Goal: Task Accomplishment & Management: Complete application form

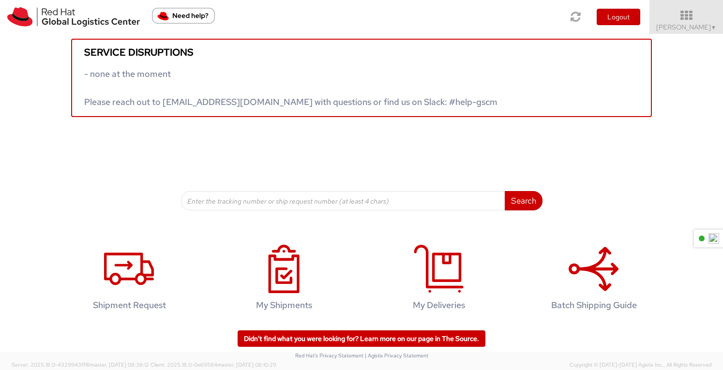
scroll to position [14, 0]
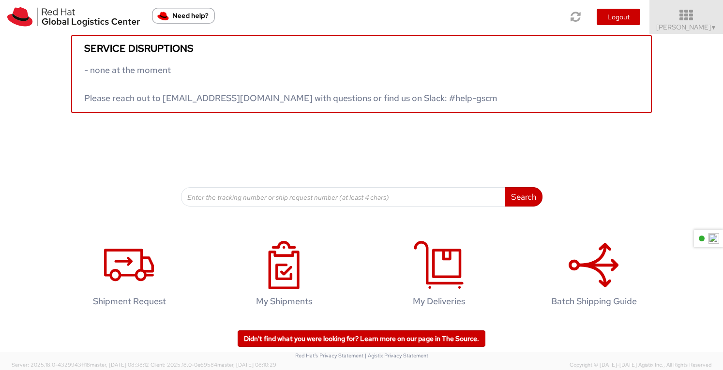
click at [691, 14] on icon at bounding box center [686, 16] width 85 height 14
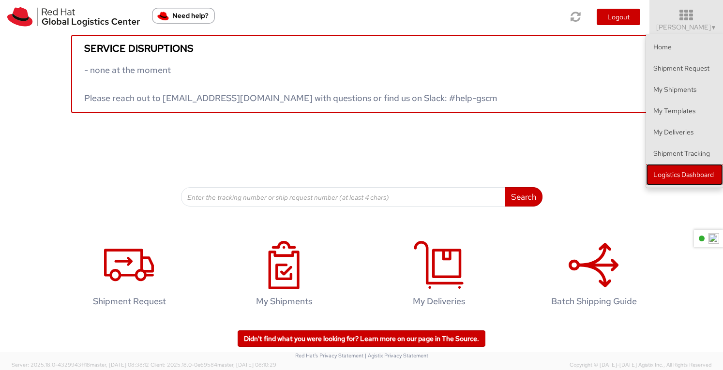
click at [682, 173] on link "Logistics Dashboard" at bounding box center [684, 174] width 77 height 21
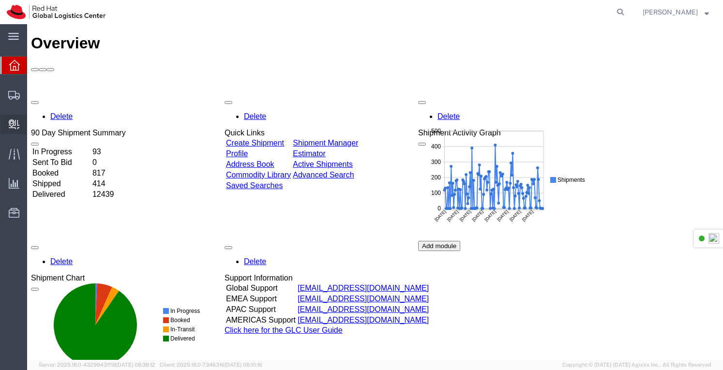
click at [0, 0] on span "Create Delivery" at bounding box center [0, 0] width 0 height 0
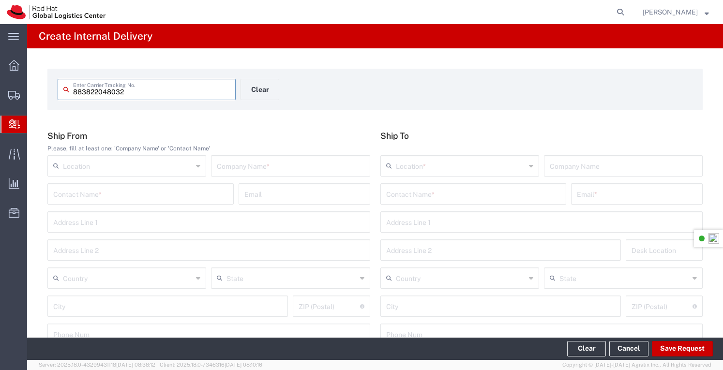
type input "883822048032"
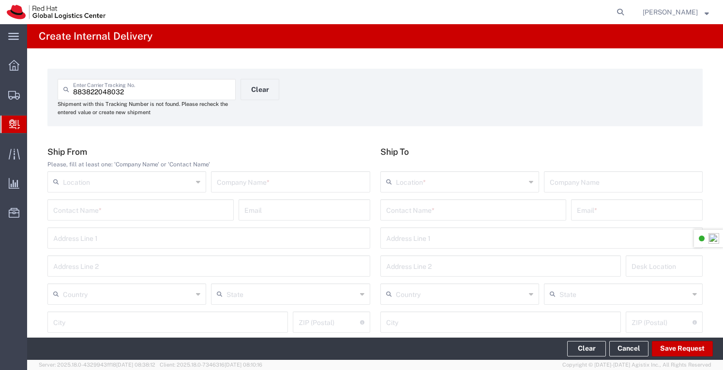
click at [529, 182] on icon at bounding box center [531, 181] width 4 height 15
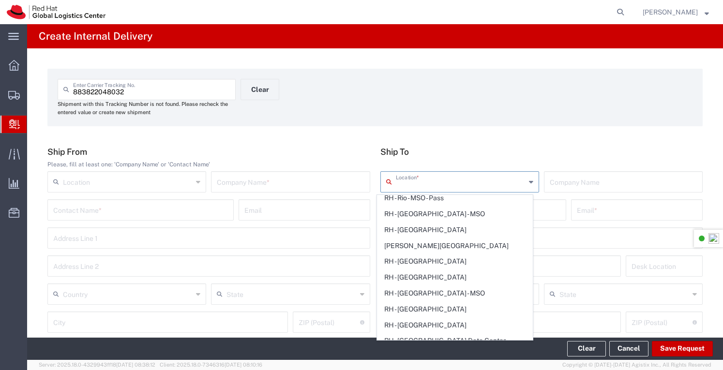
scroll to position [1791, 0]
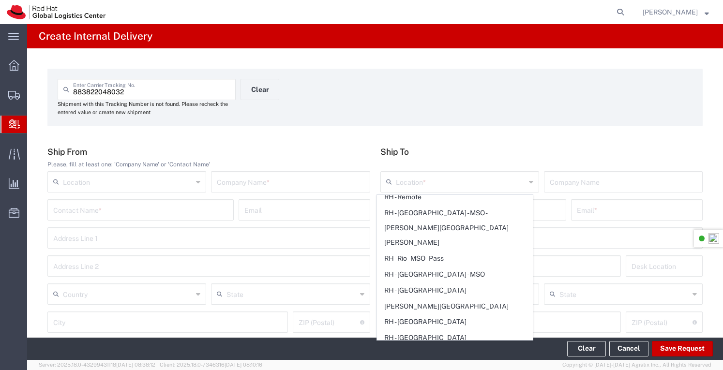
type input "RH - [GEOGRAPHIC_DATA]"
type input "Red Hat Asia-Pacific Pty Ltd"
type input "Level [STREET_ADDRESS][PERSON_NAME]"
type input "[GEOGRAPHIC_DATA]"
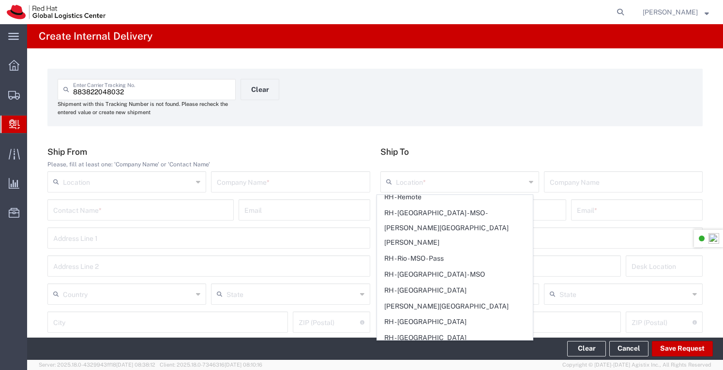
type input "[GEOGRAPHIC_DATA]"
type input "2060"
type input "[PHONE_NUMBER]"
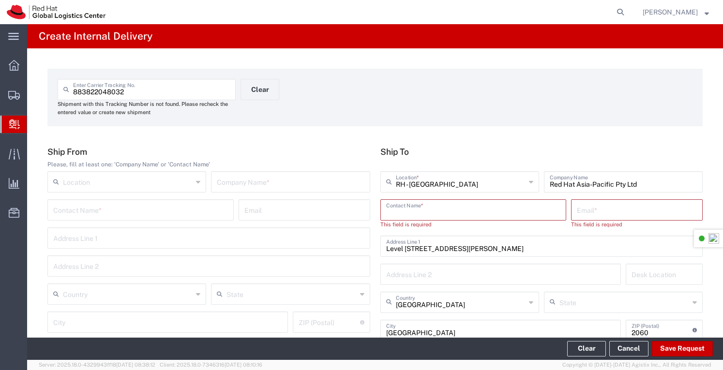
click at [409, 212] on input "text" at bounding box center [473, 209] width 175 height 17
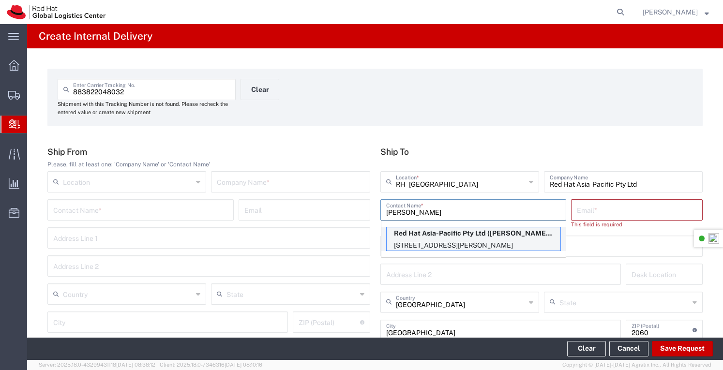
type input "[PERSON_NAME]"
click at [441, 234] on p "Red Hat Asia-Pacific Pty Ltd ([PERSON_NAME]), [EMAIL_ADDRESS][DOMAIN_NAME]" at bounding box center [474, 234] width 174 height 12
type input "[EMAIL_ADDRESS][DOMAIN_NAME]"
type input "FLEX"
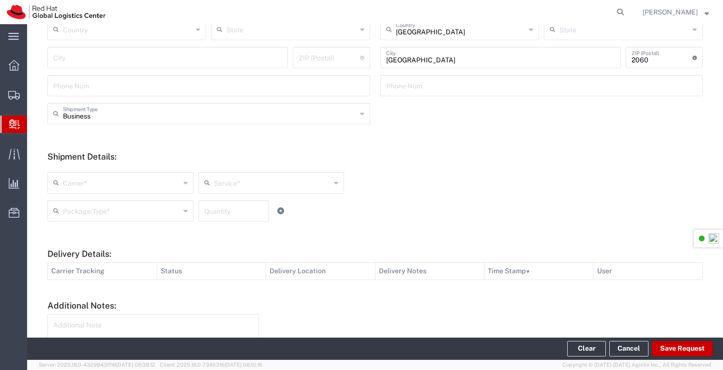
scroll to position [337, 0]
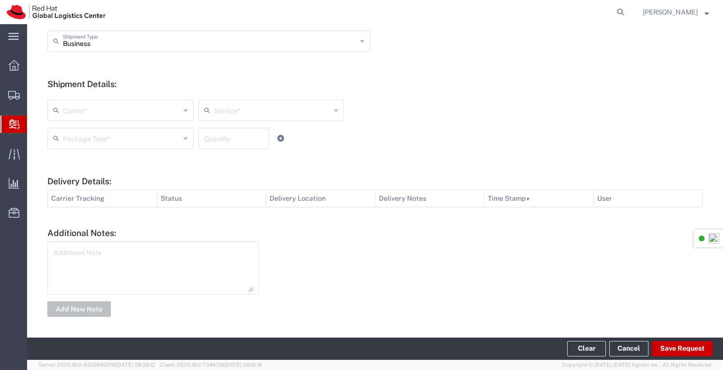
click at [181, 109] on div "Carrier *" at bounding box center [120, 110] width 146 height 21
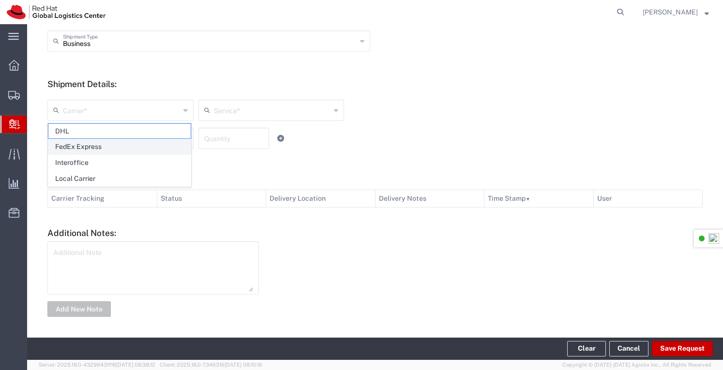
click at [85, 146] on span "FedEx Express" at bounding box center [119, 146] width 142 height 15
type input "FedEx Express"
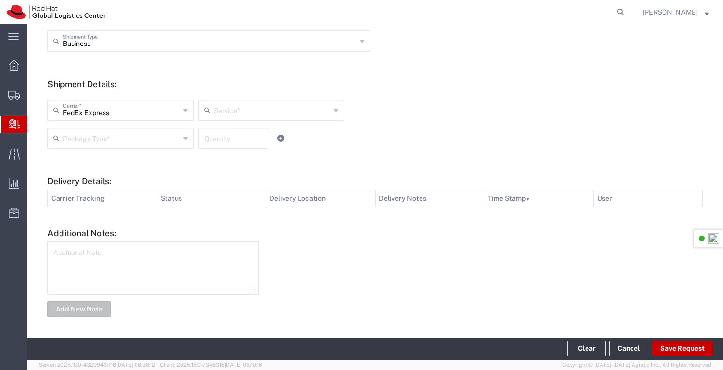
click at [334, 109] on icon at bounding box center [336, 110] width 4 height 15
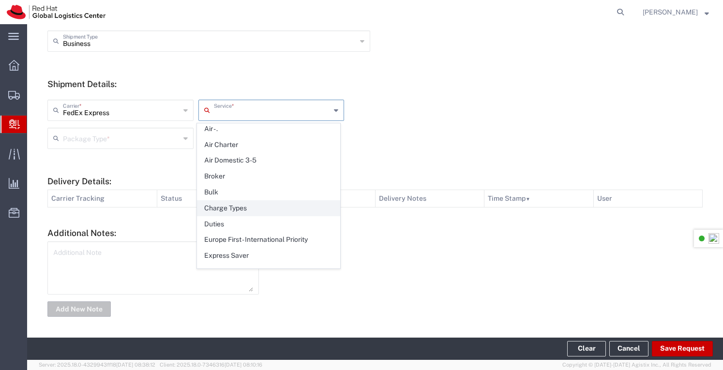
scroll to position [242, 0]
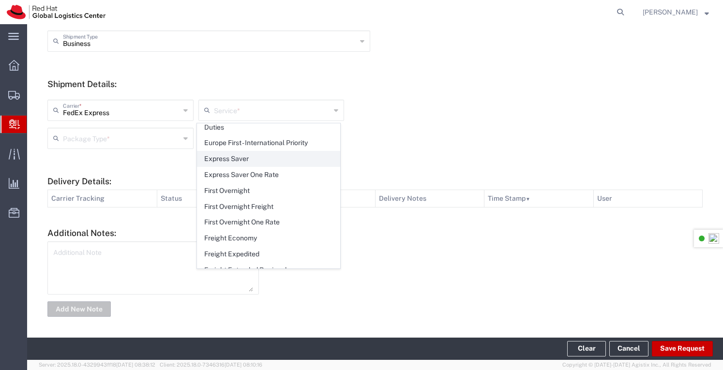
click at [230, 152] on span "Express Saver" at bounding box center [268, 159] width 142 height 15
type input "Express Saver"
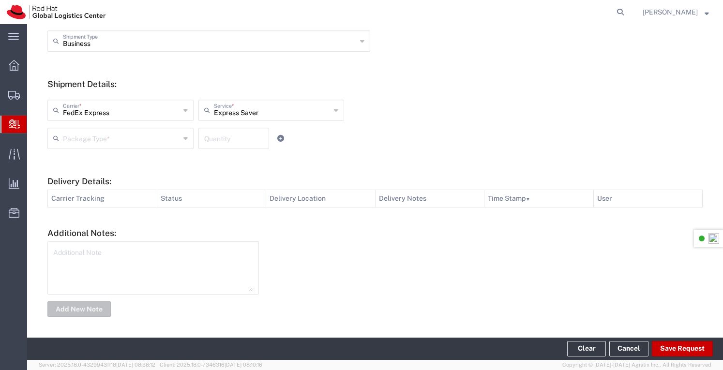
click at [184, 140] on icon at bounding box center [185, 138] width 4 height 15
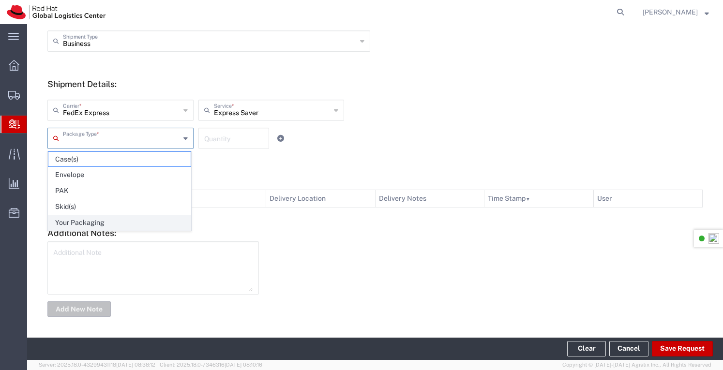
click at [81, 219] on span "Your Packaging" at bounding box center [119, 222] width 142 height 15
type input "Your Packaging"
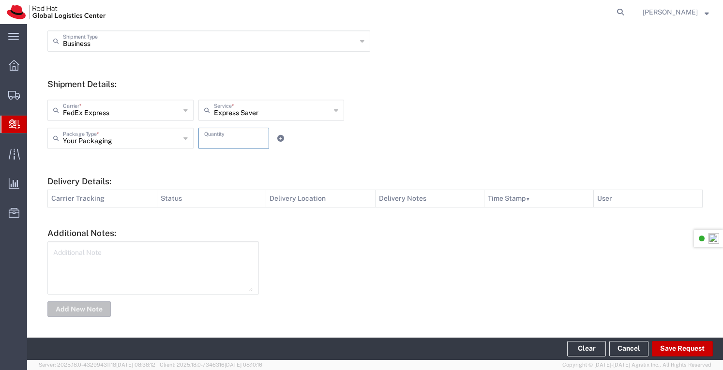
click at [247, 141] on input "number" at bounding box center [233, 137] width 59 height 17
type input "1"
click at [691, 350] on button "Save Request" at bounding box center [682, 348] width 61 height 15
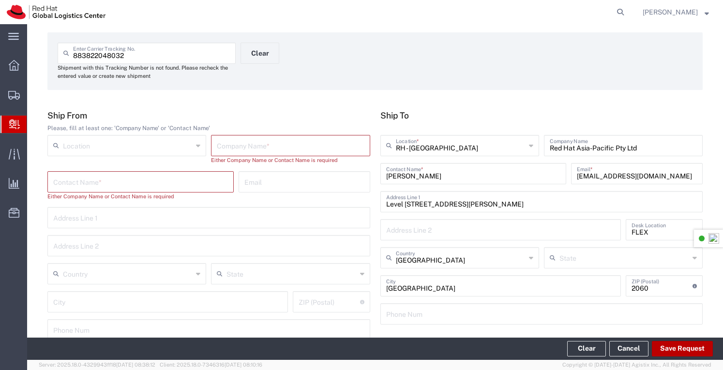
scroll to position [0, 0]
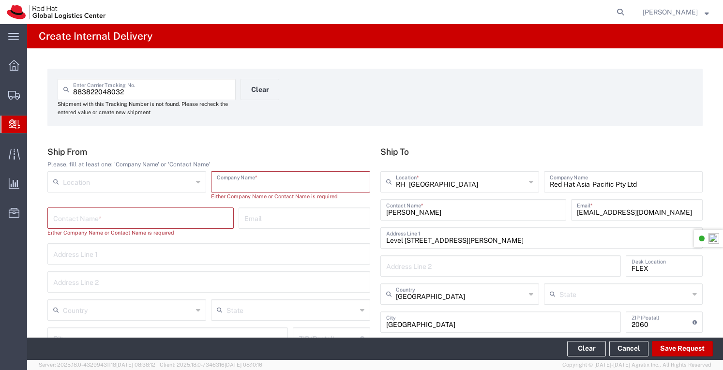
click at [237, 182] on input "text" at bounding box center [290, 181] width 147 height 17
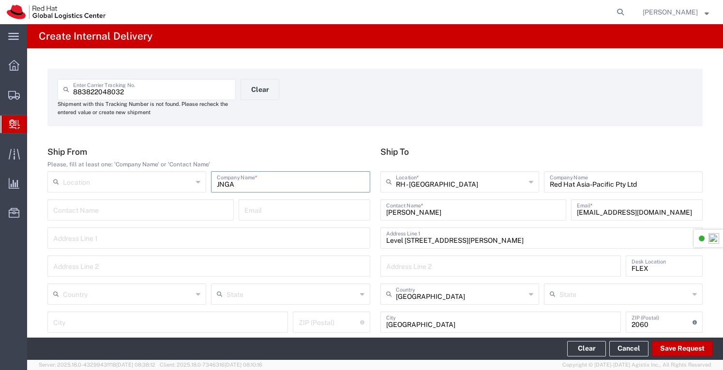
type input "JNGA"
click at [290, 114] on div "883822048032 Enter Carrier Tracking No. Shipment with this Tracking Number is n…" at bounding box center [241, 101] width 377 height 44
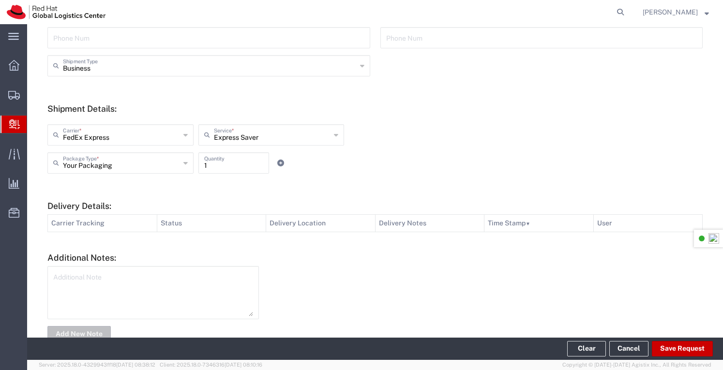
scroll to position [337, 0]
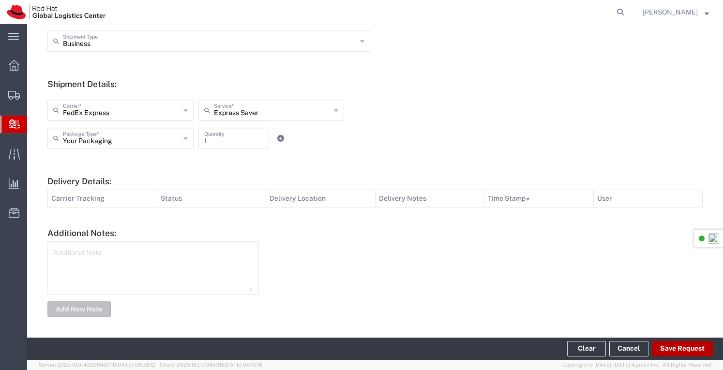
click at [673, 350] on button "Save Request" at bounding box center [682, 348] width 61 height 15
type input "[GEOGRAPHIC_DATA]"
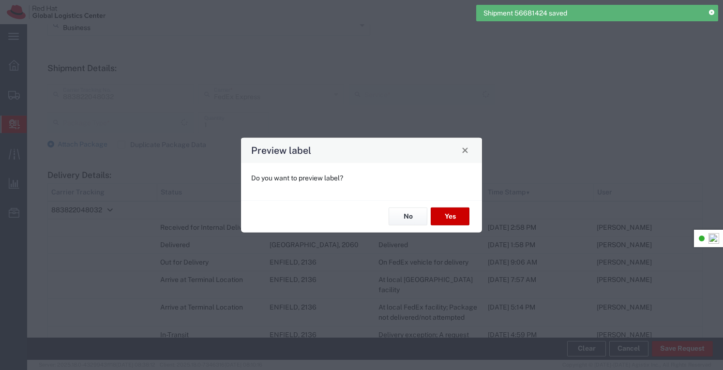
scroll to position [321, 0]
type input "Your Packaging"
type input "International Priority EOD"
click at [410, 216] on button "No" at bounding box center [408, 217] width 39 height 18
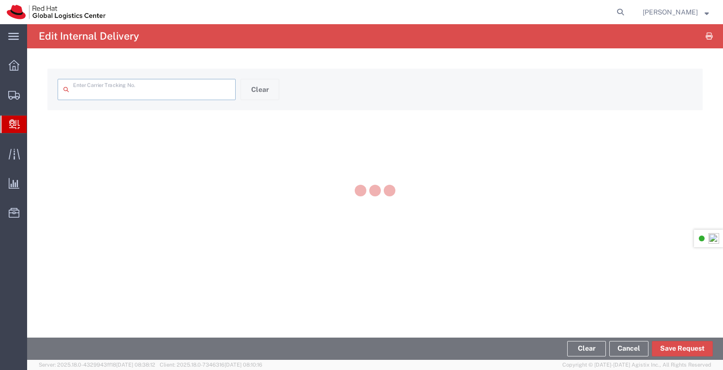
type input "883822048032"
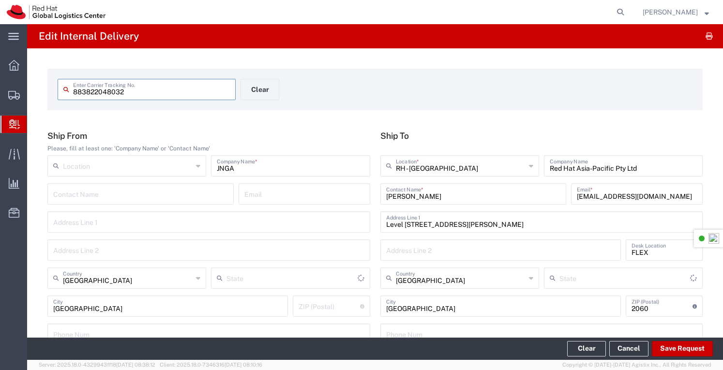
type input "Your Packaging"
type input "International Priority EOD"
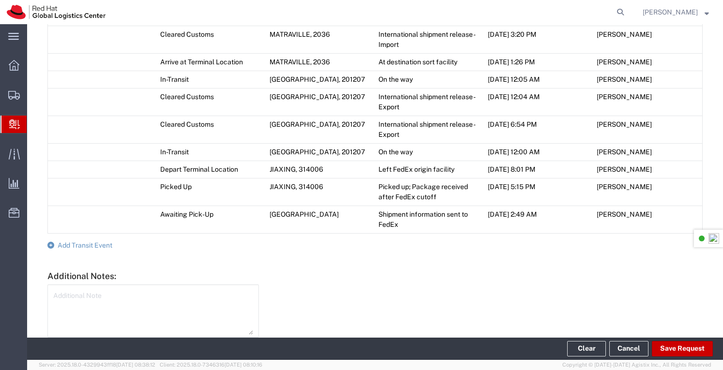
scroll to position [784, 0]
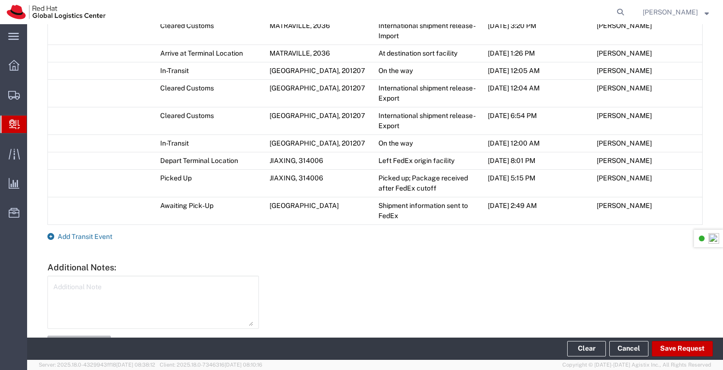
click at [108, 233] on span "Add Transit Event" at bounding box center [85, 237] width 55 height 8
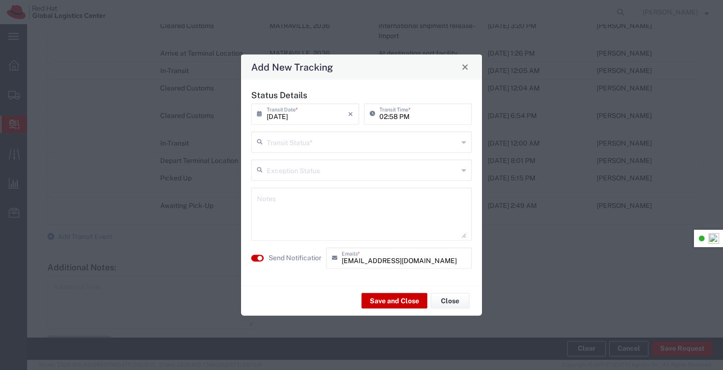
click at [466, 144] on icon at bounding box center [464, 141] width 4 height 15
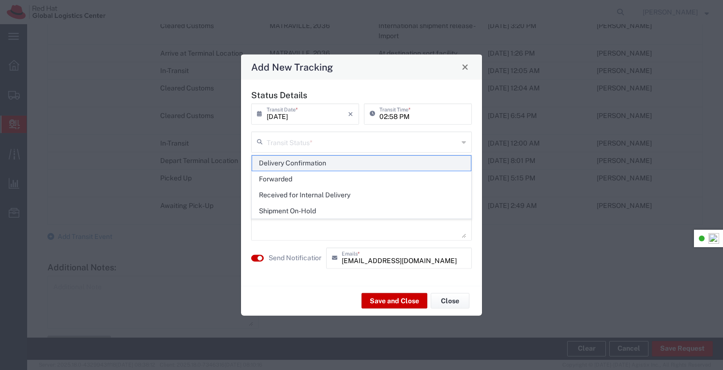
click at [314, 159] on span "Delivery Confirmation" at bounding box center [361, 163] width 219 height 15
type input "Delivery Confirmation"
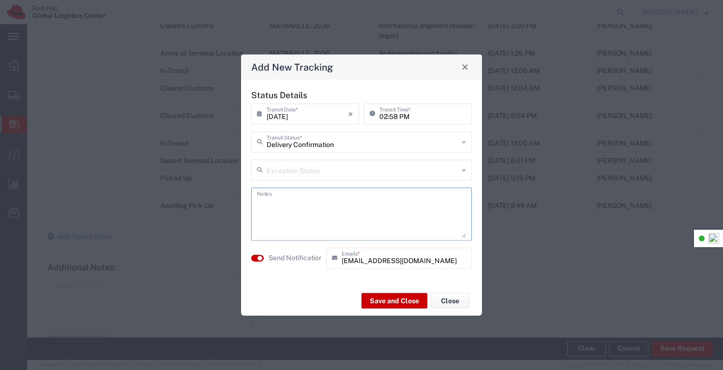
click at [312, 207] on textarea at bounding box center [361, 213] width 209 height 47
type textarea "I"
type textarea "Box placed in SWAG storeroom"
click at [397, 296] on button "Save and Close" at bounding box center [395, 300] width 66 height 15
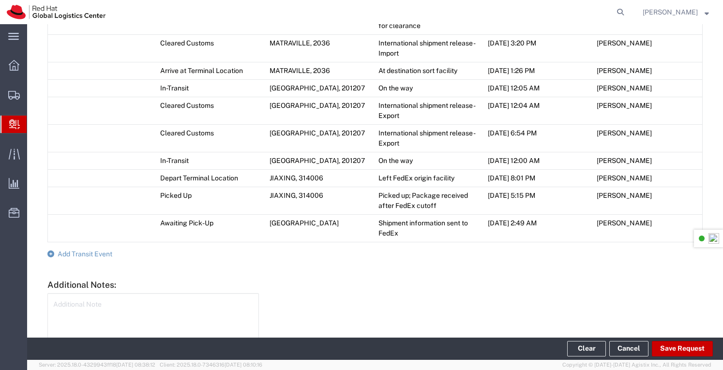
scroll to position [802, 0]
